Goal: Task Accomplishment & Management: Use online tool/utility

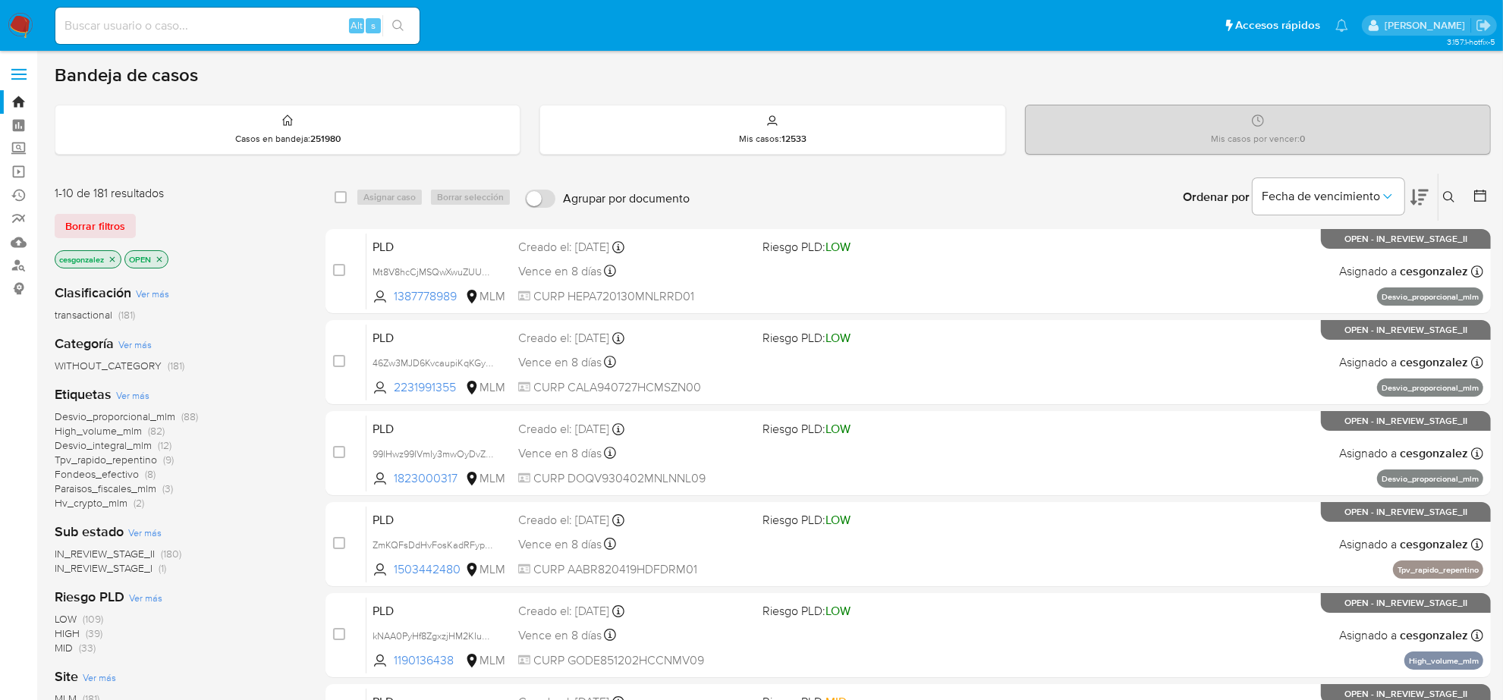
click at [119, 238] on div "1-10 de 181 resultados Borrar filtros cesgonzalez OPEN" at bounding box center [176, 228] width 243 height 87
click at [118, 232] on span "Borrar filtros" at bounding box center [95, 226] width 60 height 21
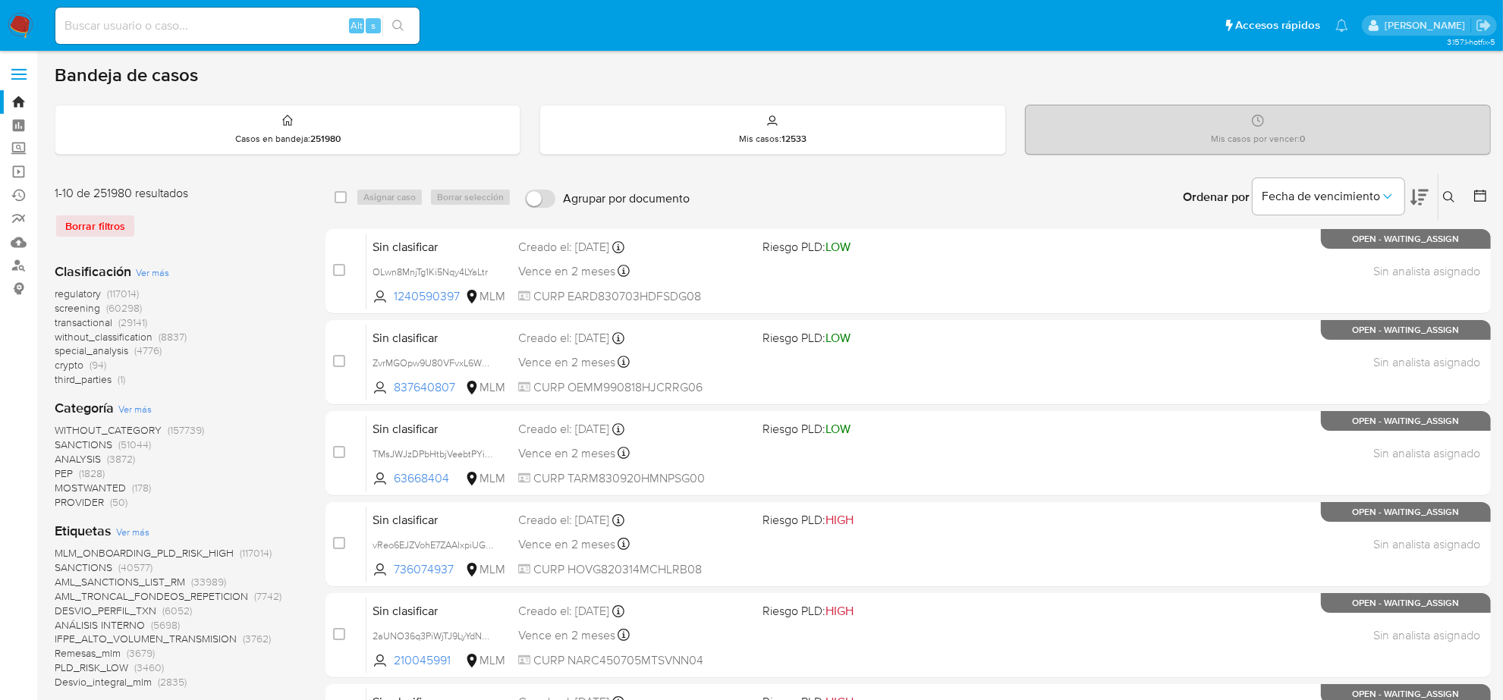
click at [85, 305] on span "screening" at bounding box center [78, 307] width 46 height 15
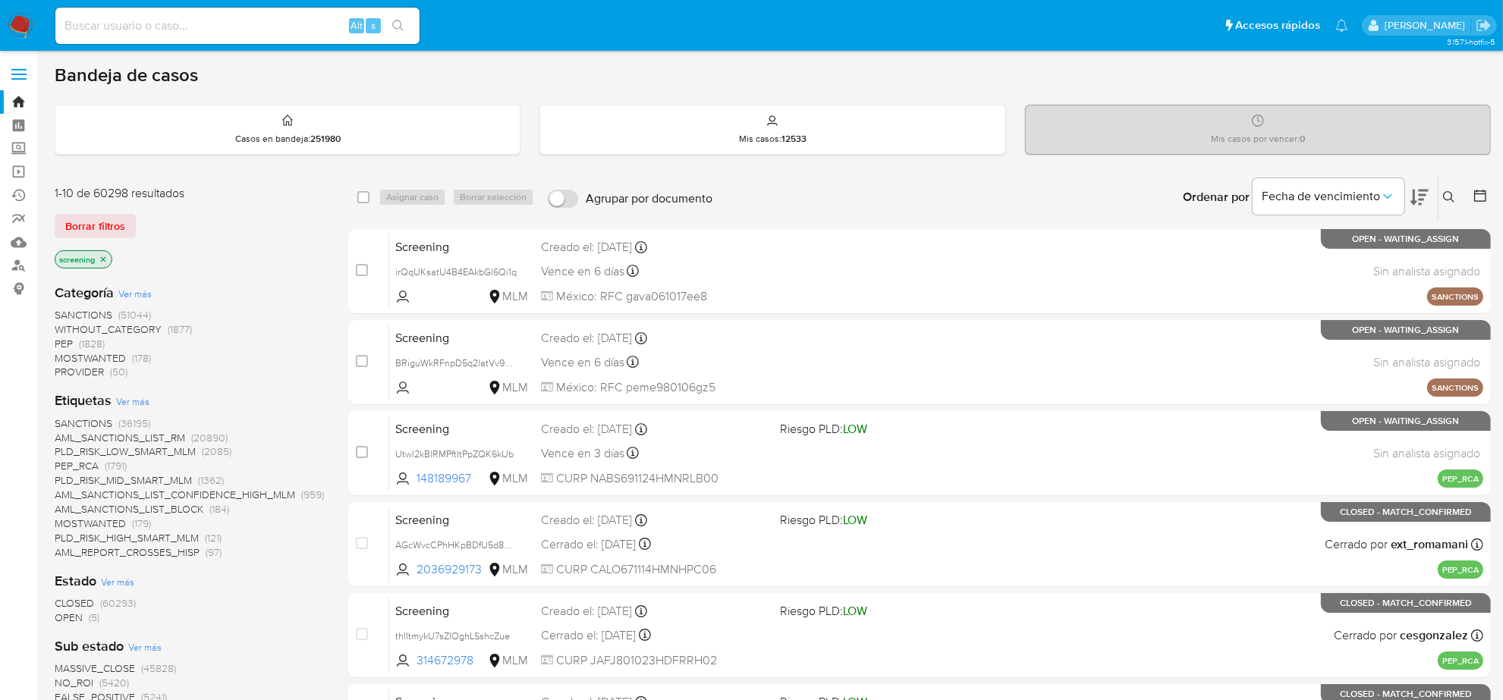
click at [84, 619] on span "OPEN (5)" at bounding box center [77, 618] width 45 height 14
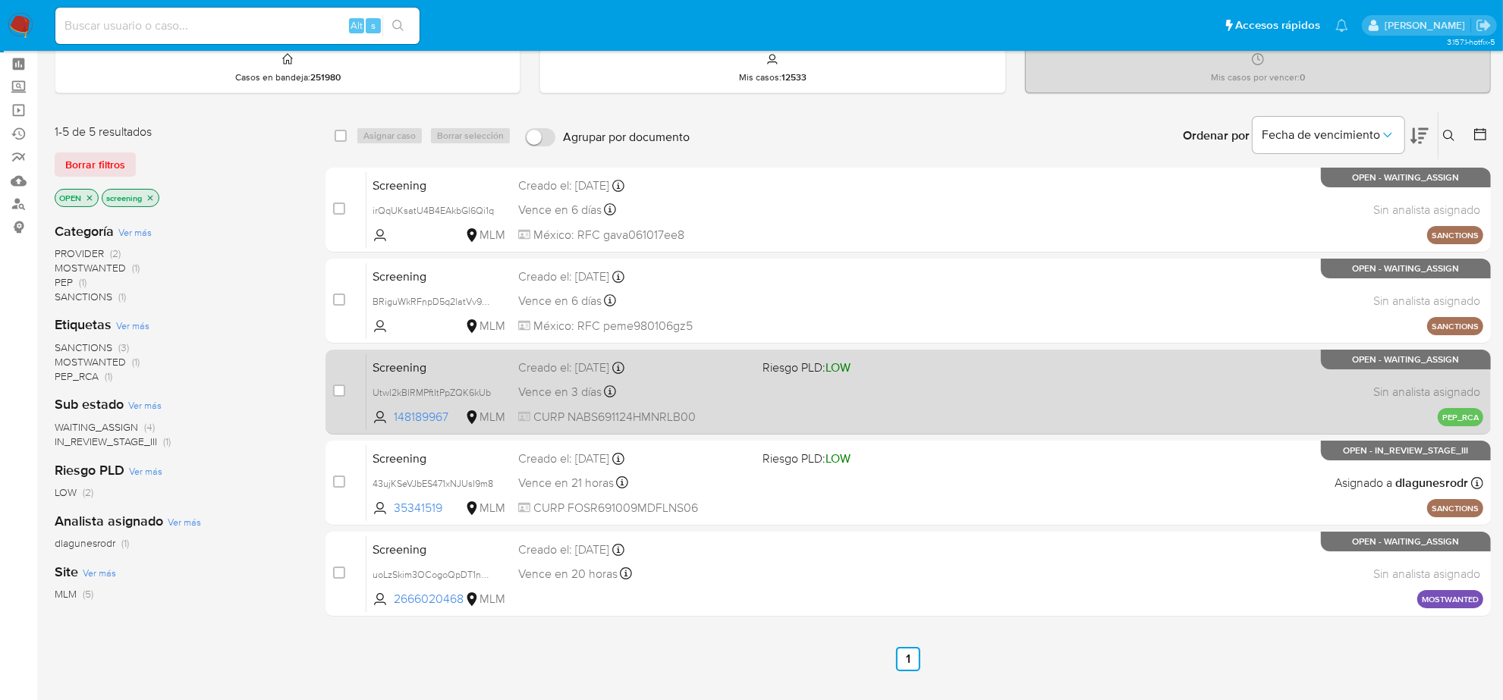
scroll to position [95, 0]
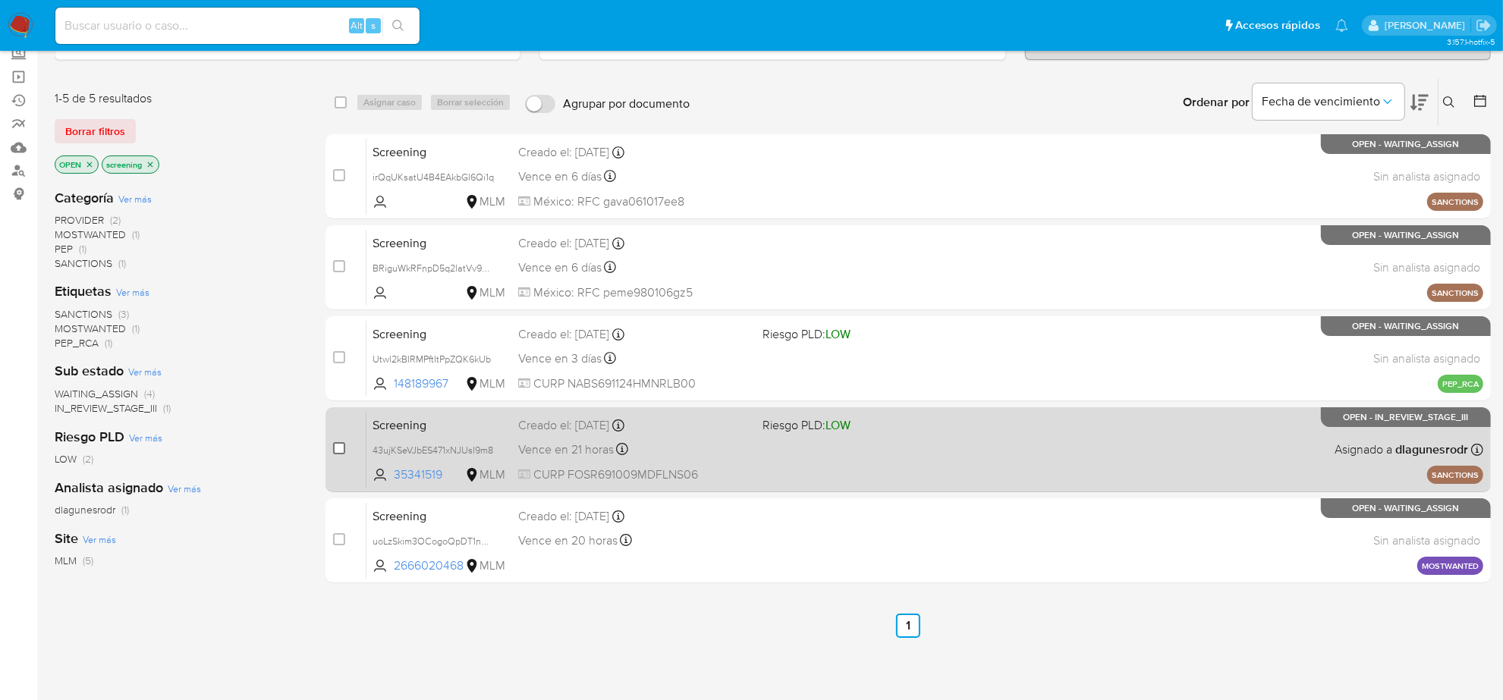
click at [338, 448] on input "checkbox" at bounding box center [339, 448] width 12 height 12
checkbox input "true"
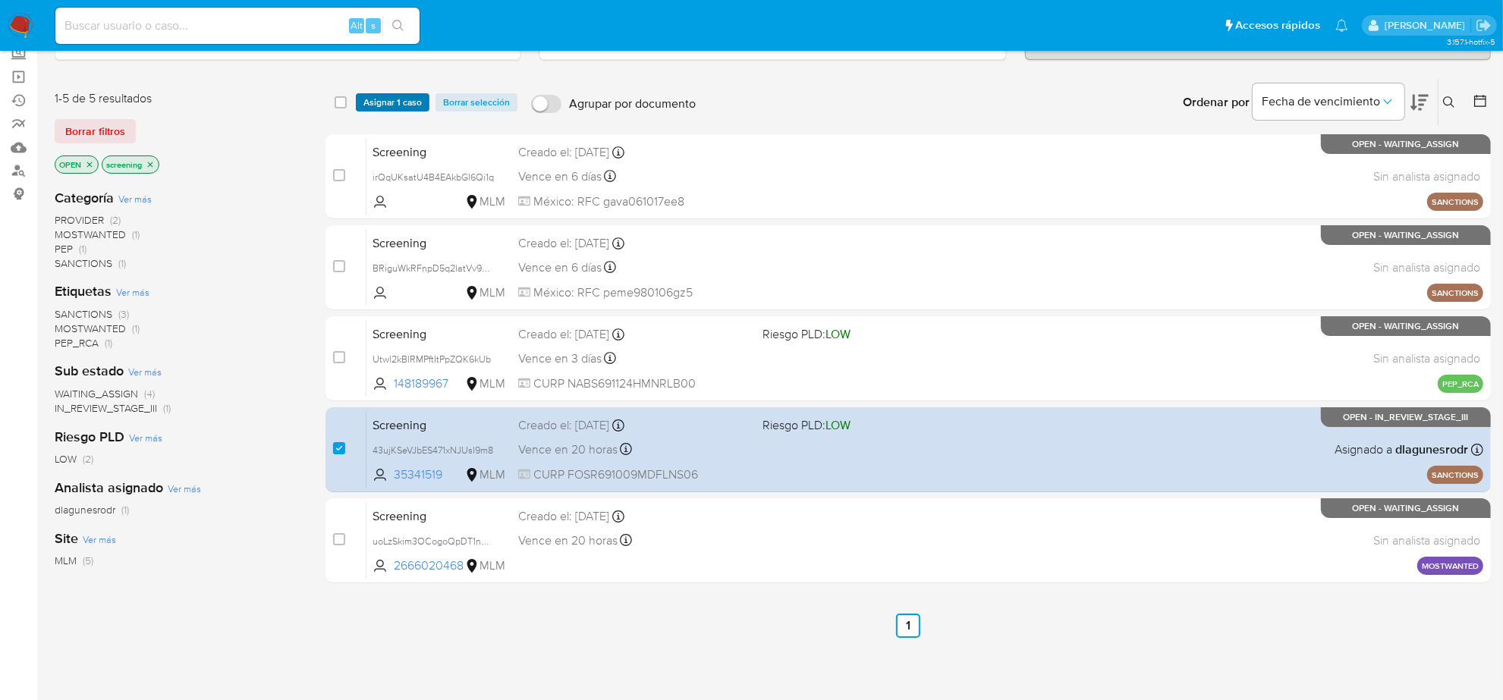
click at [382, 105] on span "Asignar 1 caso" at bounding box center [392, 102] width 58 height 15
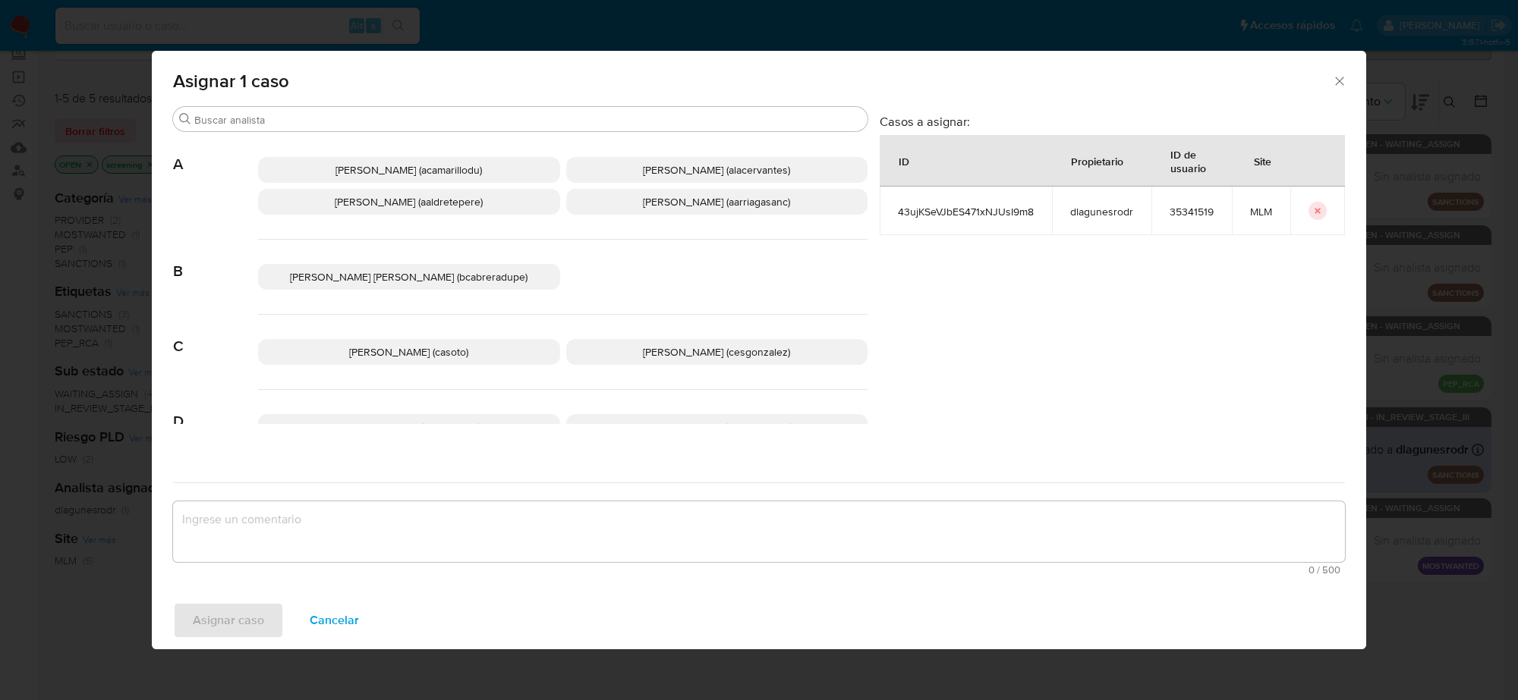
click at [662, 350] on span "Cesar Gonzalez (cesgonzalez)" at bounding box center [716, 352] width 147 height 15
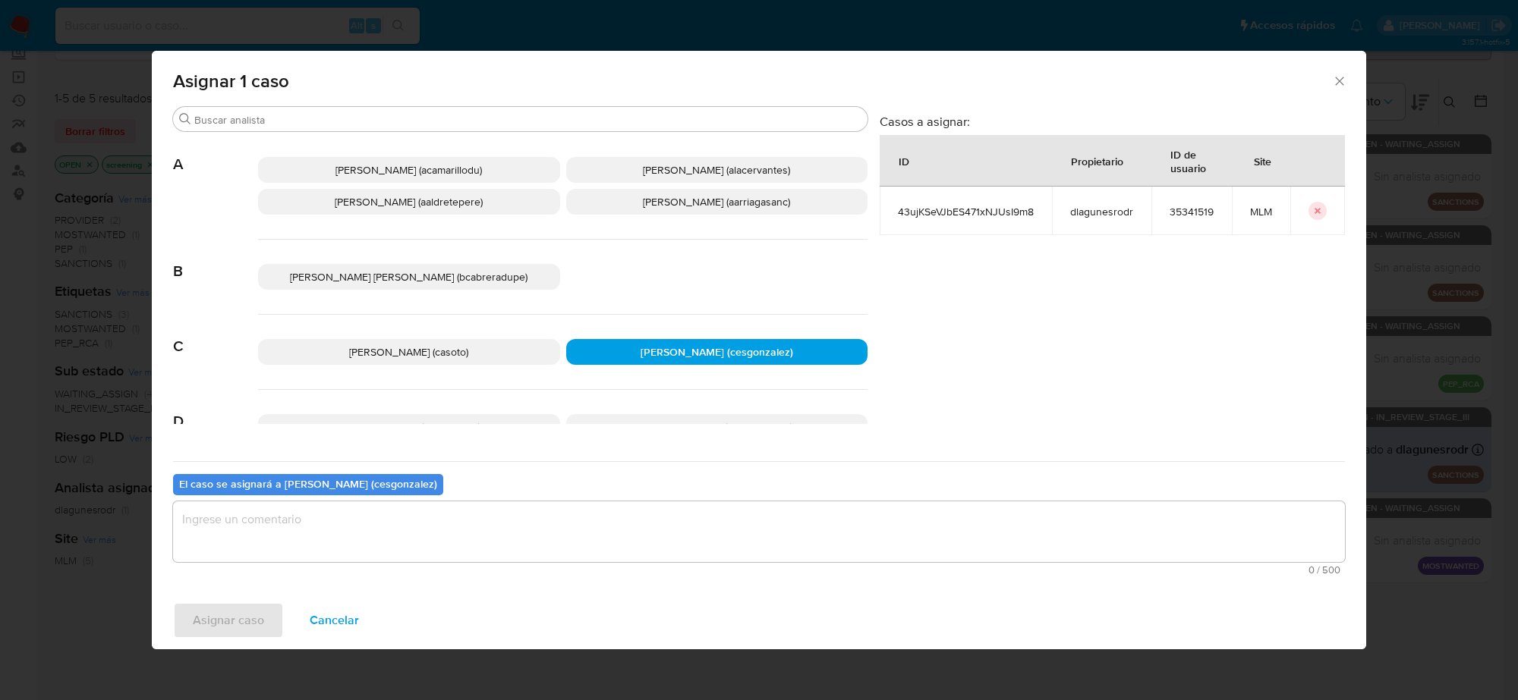
click at [378, 520] on textarea "assign-modal" at bounding box center [759, 532] width 1172 height 61
click at [217, 620] on span "Asignar caso" at bounding box center [228, 620] width 71 height 33
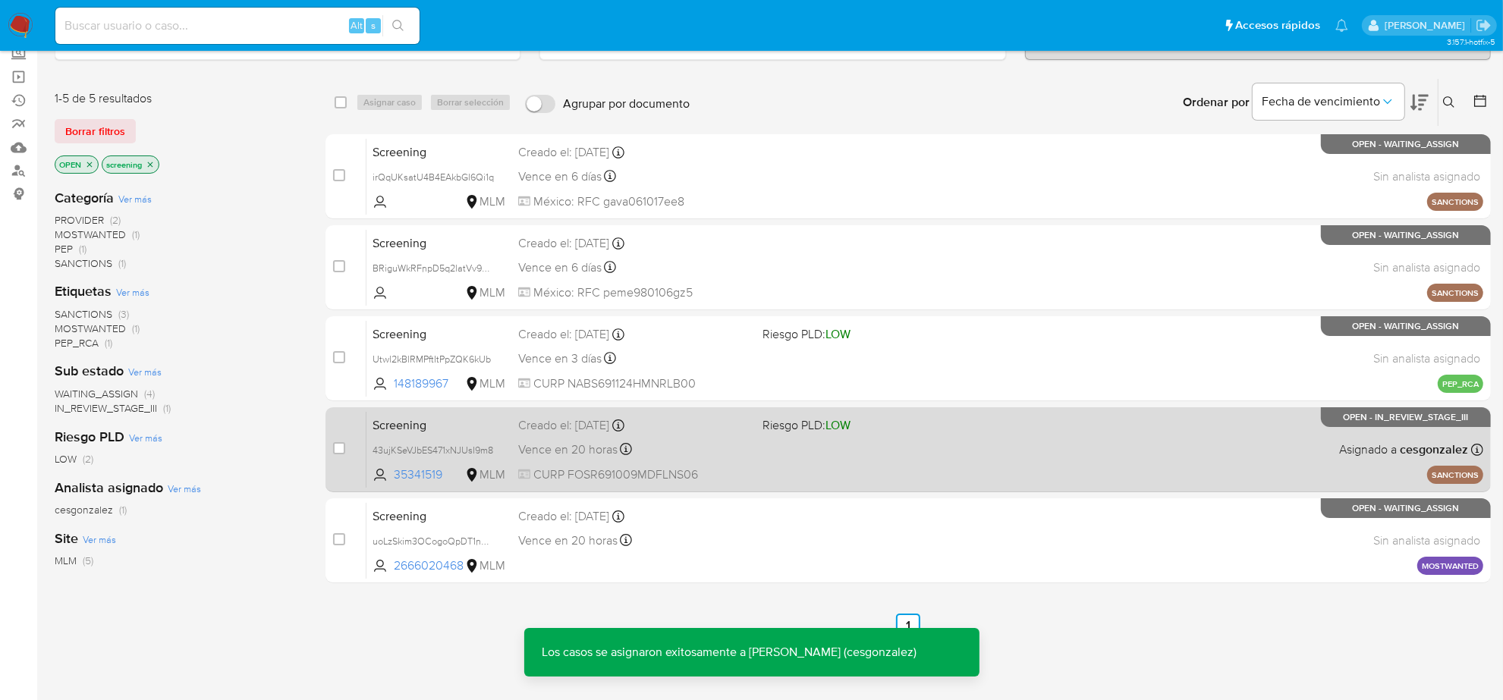
click at [775, 467] on div "Screening 43ujKSeVJbES471xNJUsI9m8 35341519 MLM Riesgo PLD: LOW Creado el: 01/0…" at bounding box center [925, 449] width 1117 height 77
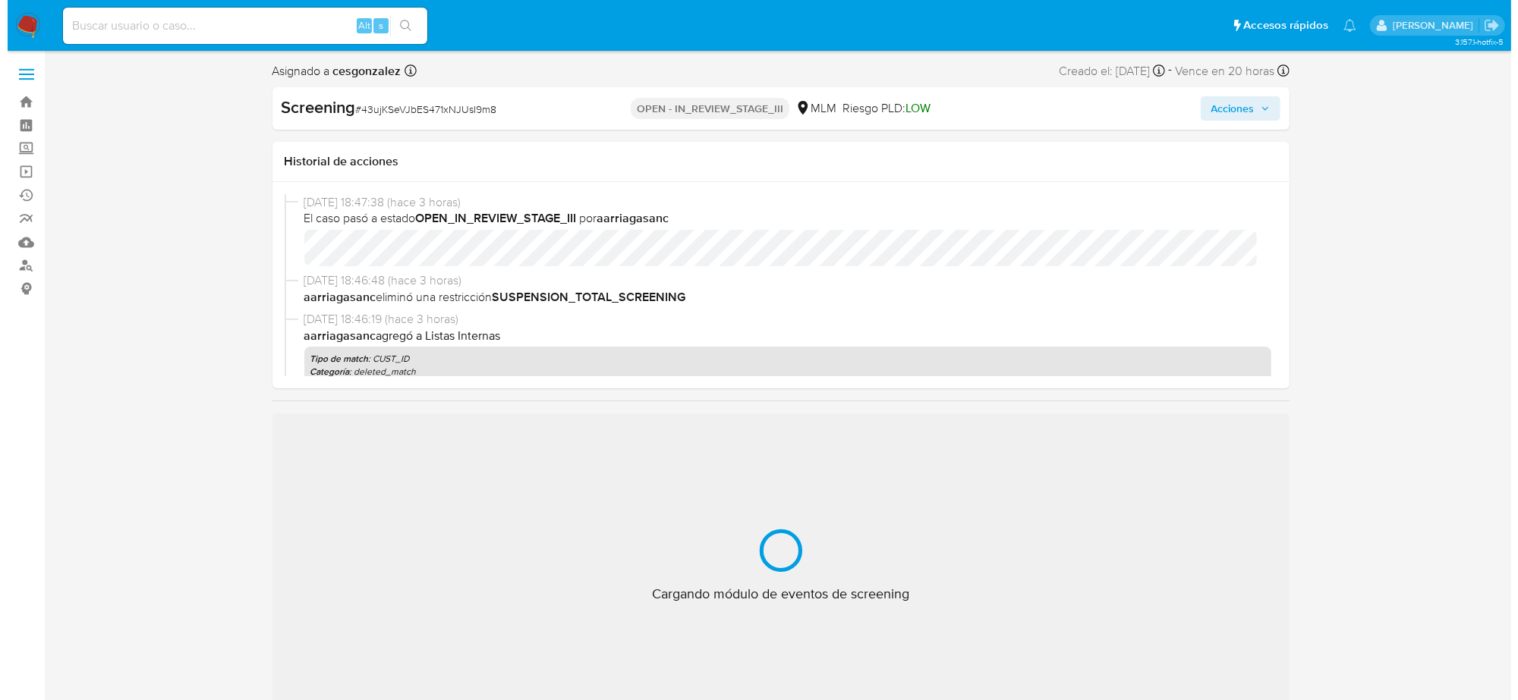
scroll to position [640, 0]
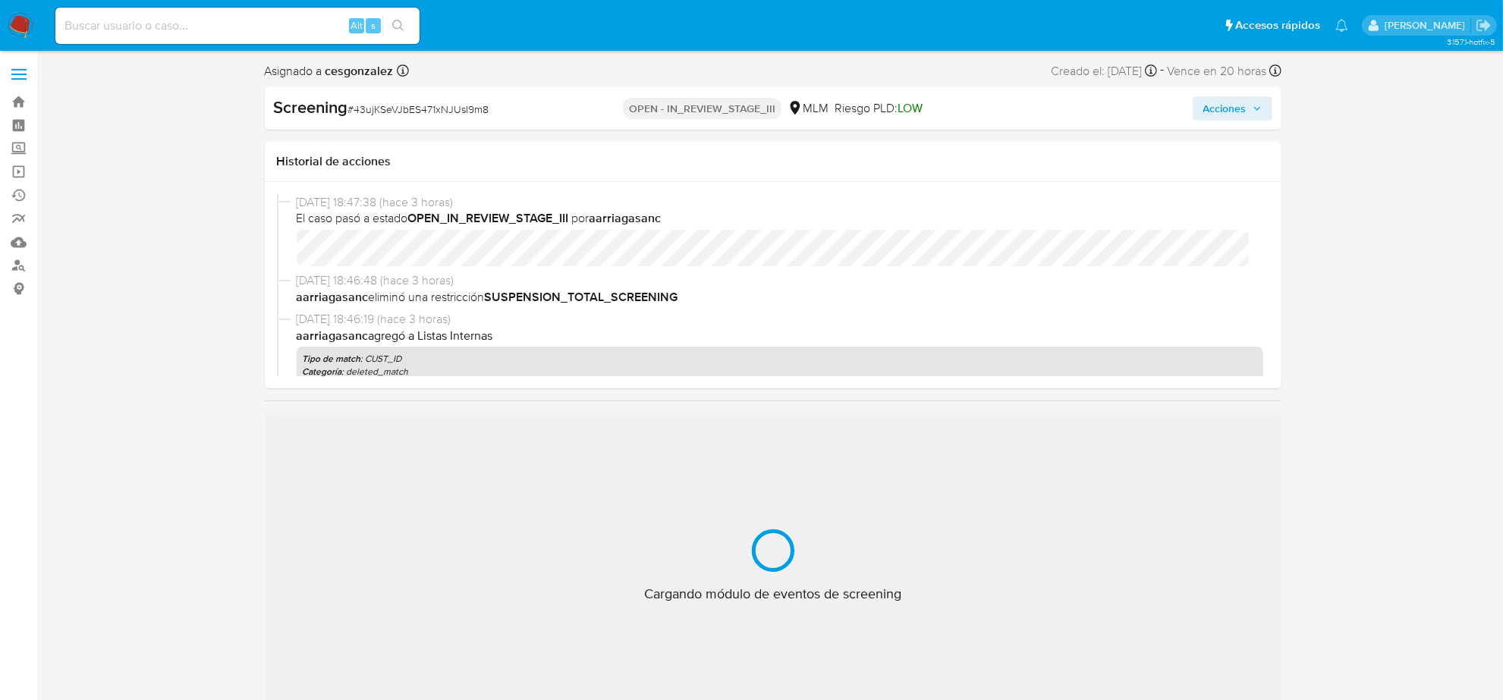
select select "10"
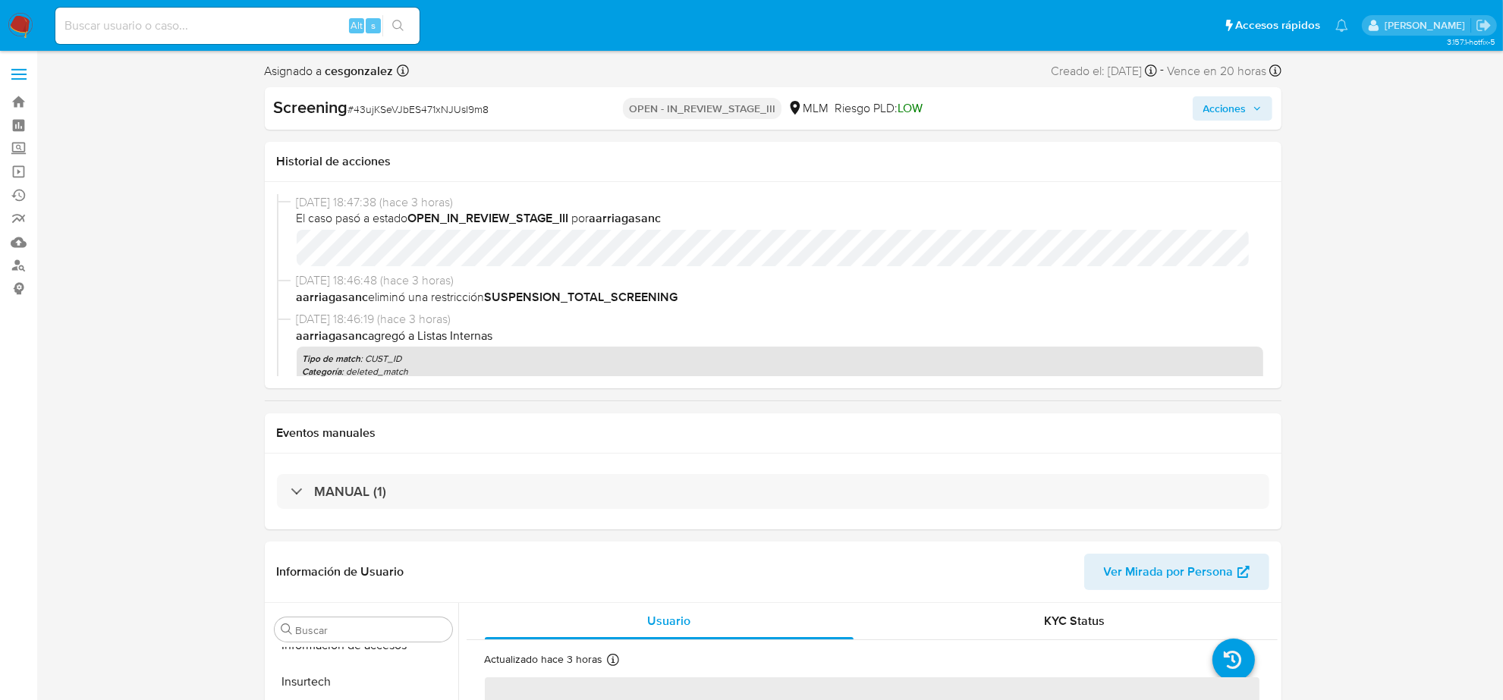
click at [1254, 109] on icon "button" at bounding box center [1257, 108] width 9 height 9
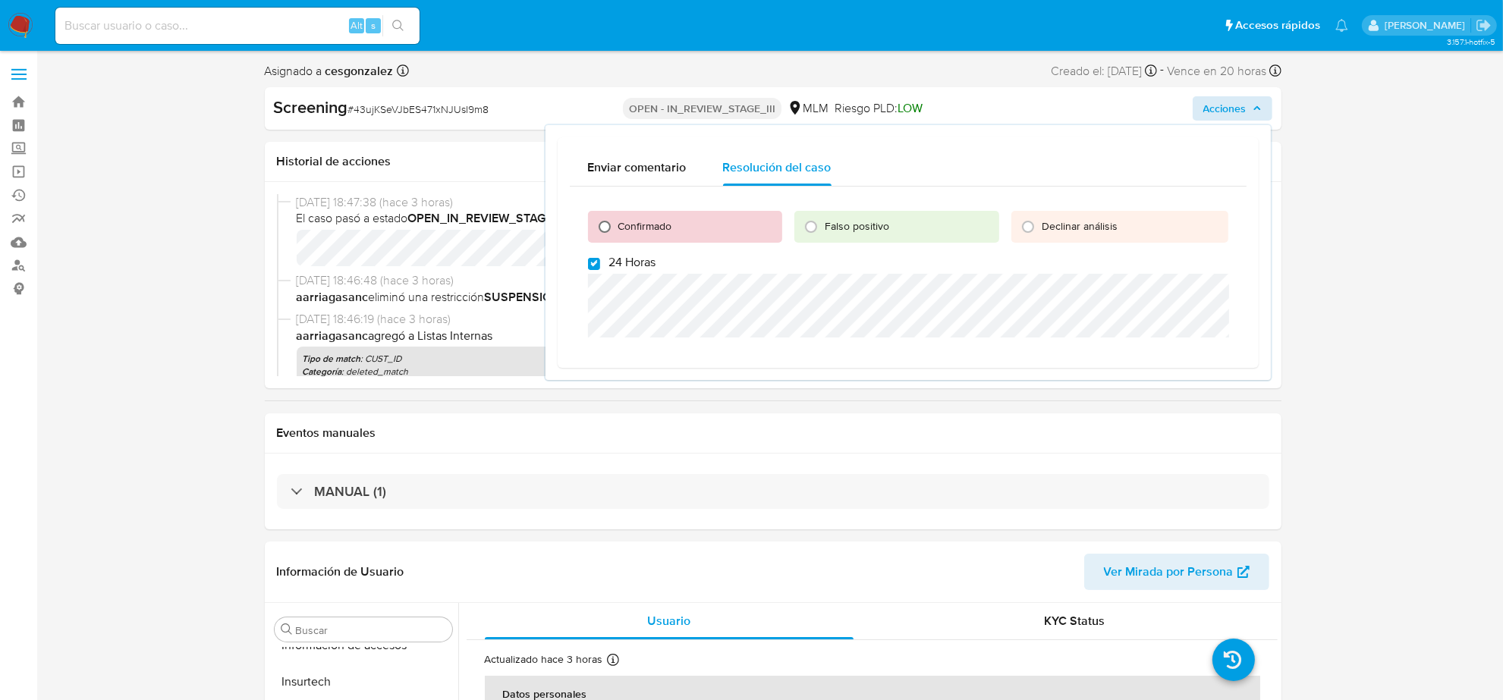
click at [599, 228] on input "Confirmado" at bounding box center [605, 227] width 24 height 24
radio input "true"
click at [593, 267] on input "24 Horas" at bounding box center [594, 264] width 12 height 12
checkbox input "false"
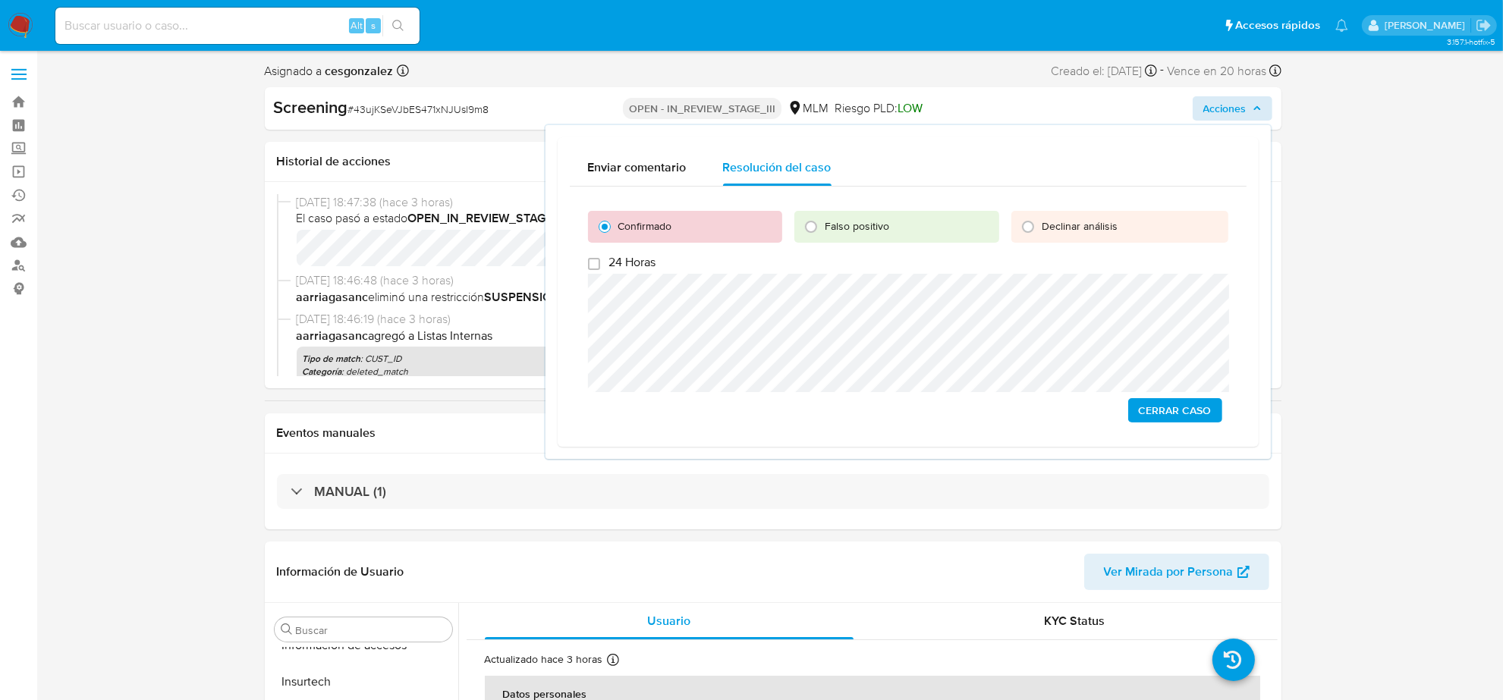
click at [1169, 407] on span "Cerrar Caso" at bounding box center [1175, 410] width 73 height 21
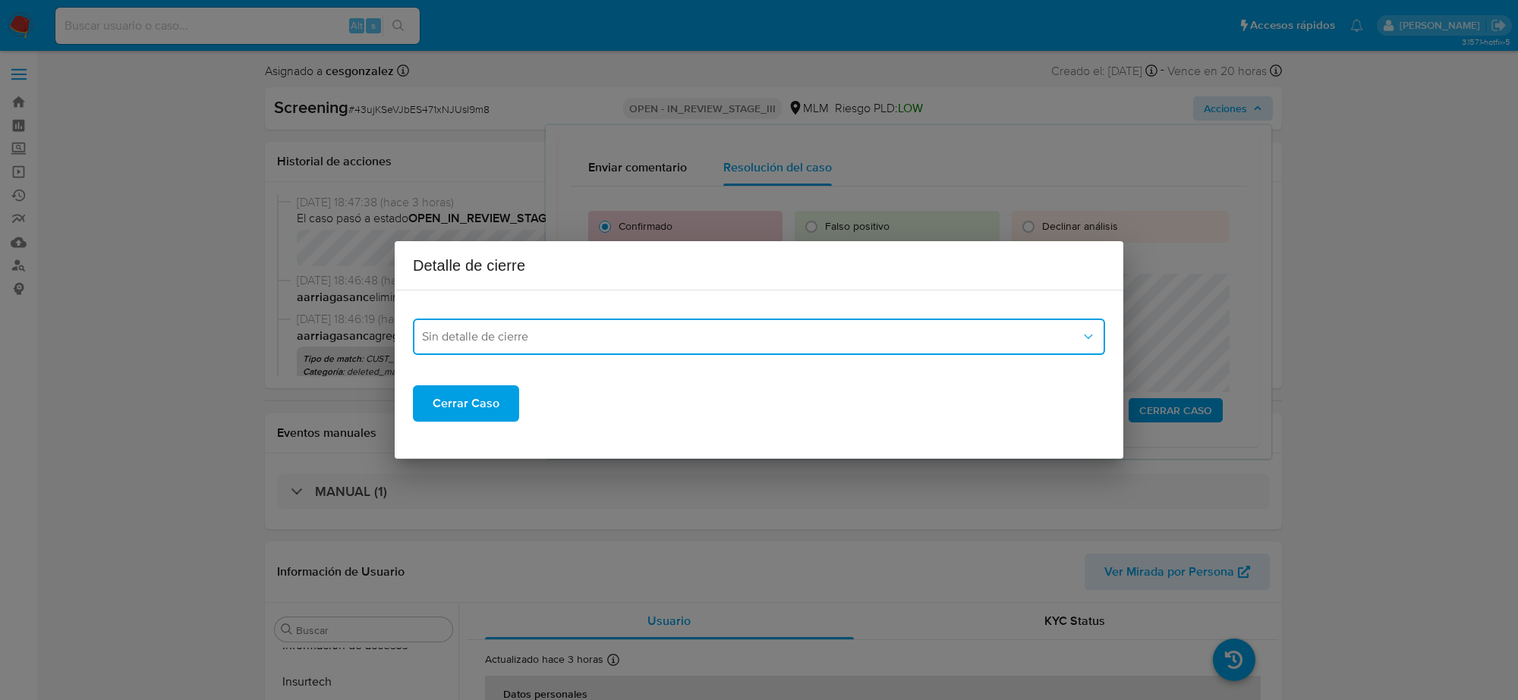
click at [575, 325] on button "Sin detalle de cierre" at bounding box center [759, 337] width 692 height 36
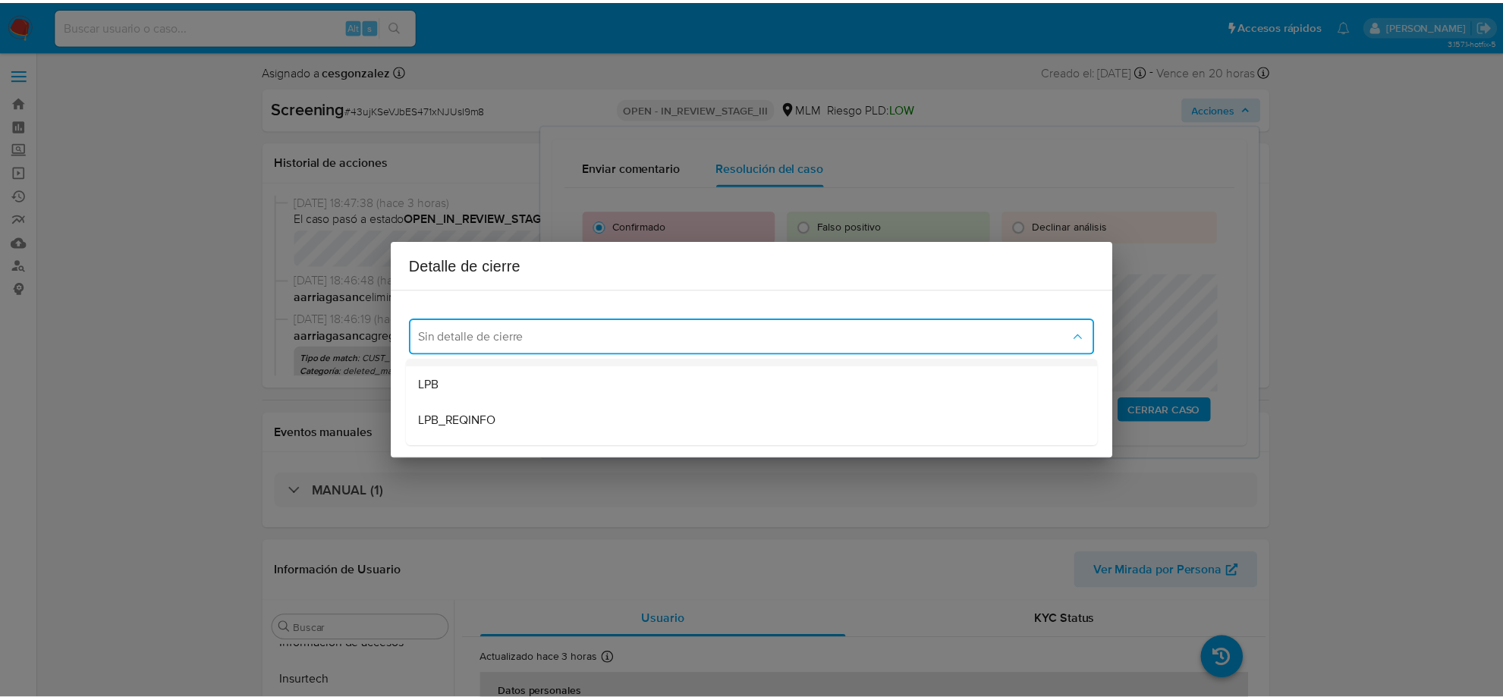
scroll to position [95, 0]
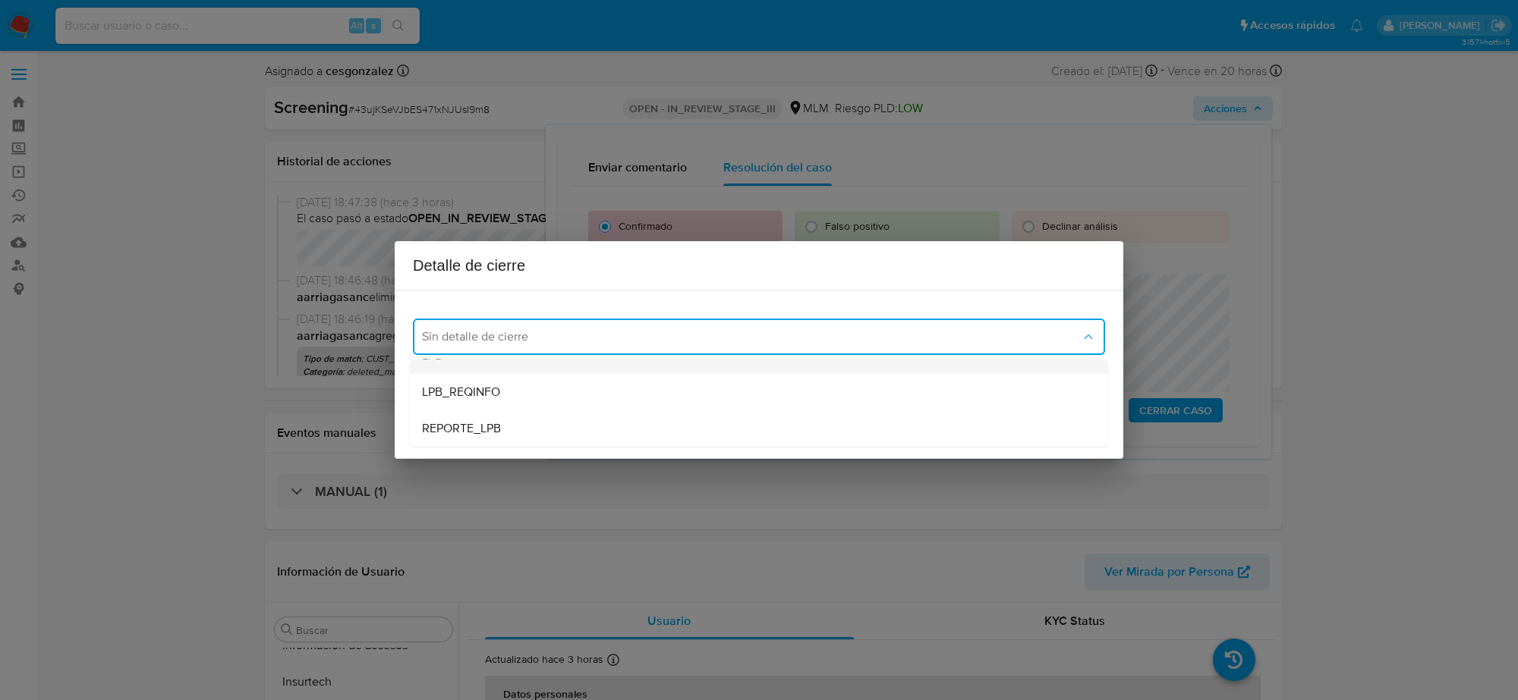
click at [488, 368] on div "LPB" at bounding box center [759, 356] width 674 height 36
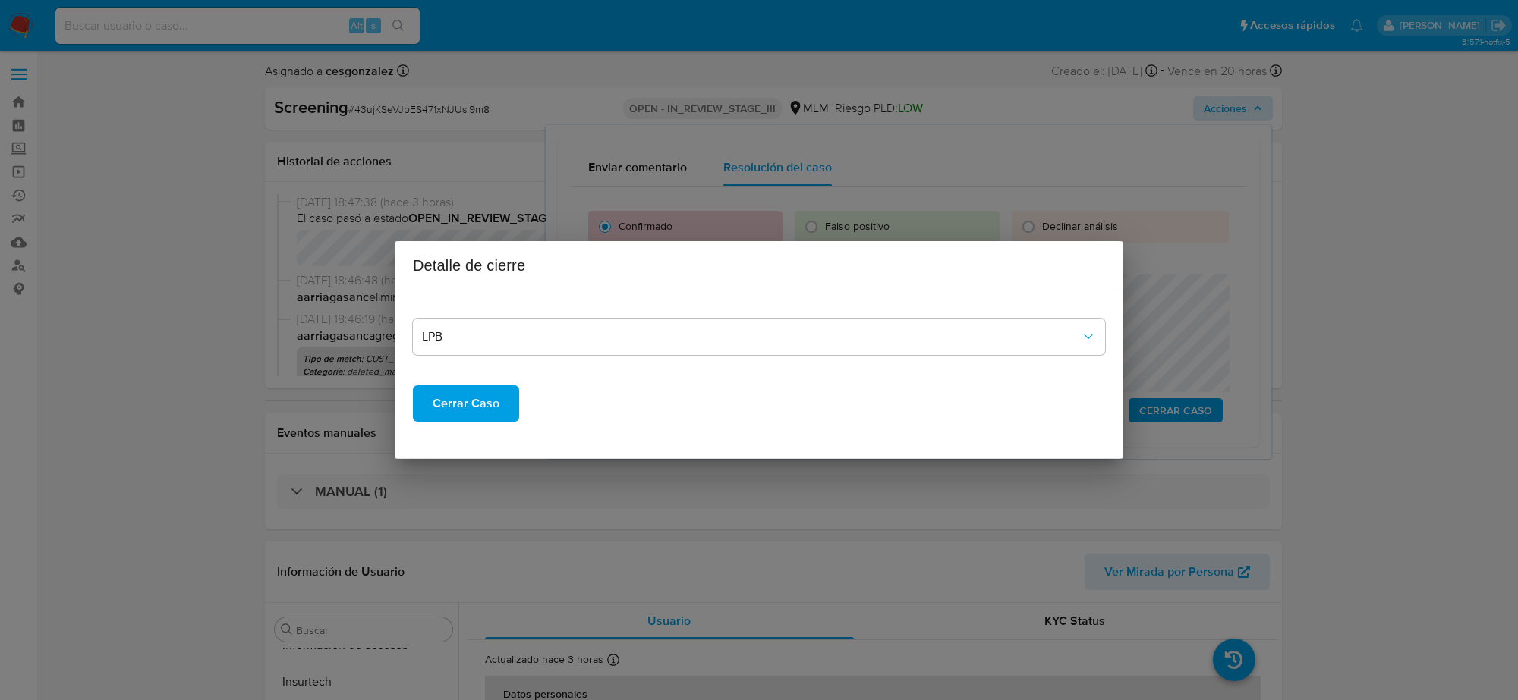
click at [474, 410] on span "Cerrar Caso" at bounding box center [466, 403] width 67 height 33
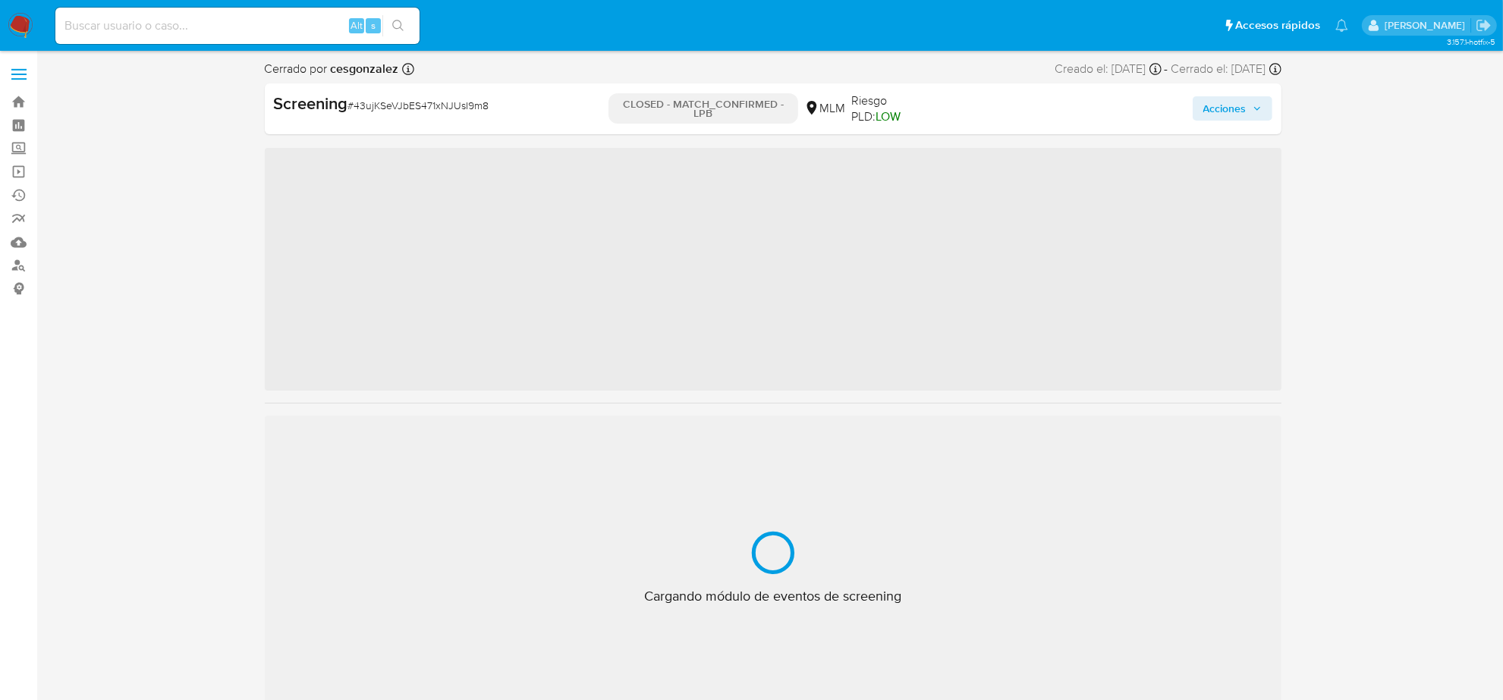
scroll to position [640, 0]
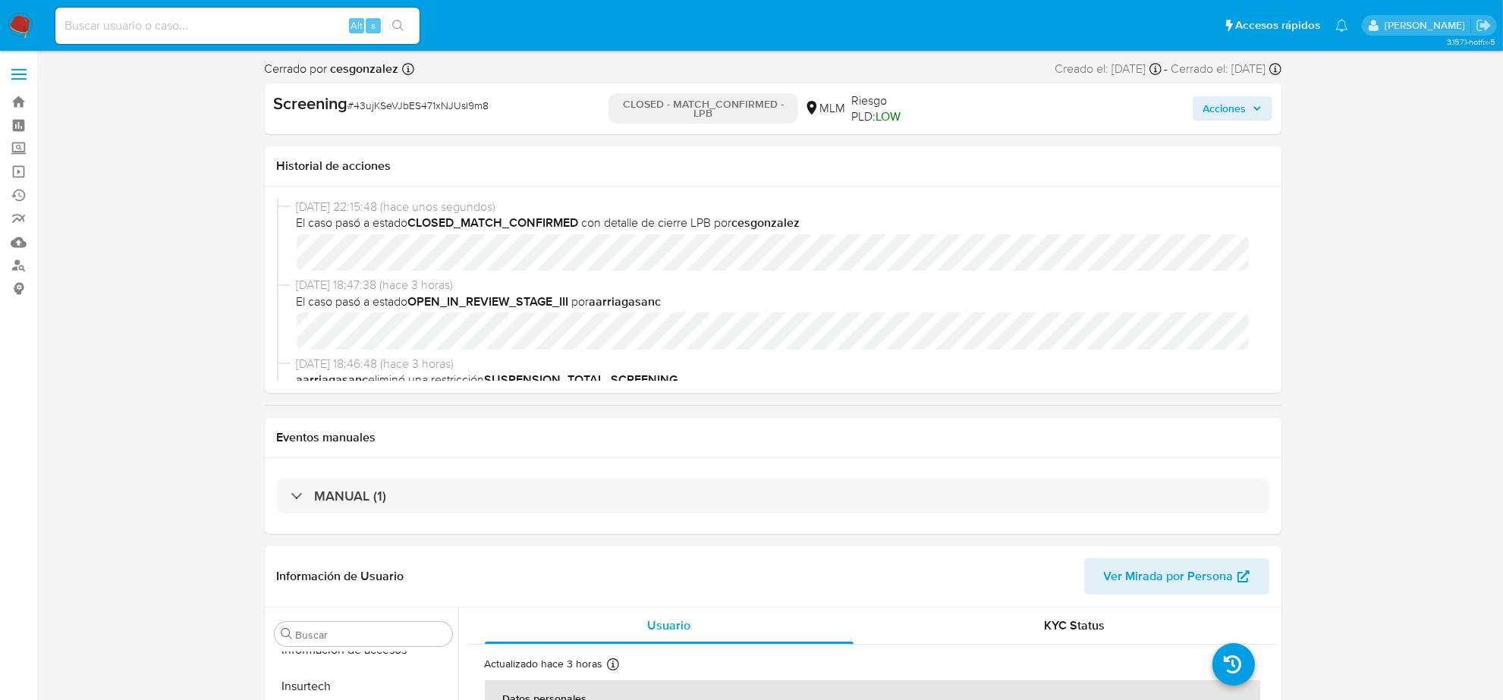
select select "10"
